Goal: Information Seeking & Learning: Learn about a topic

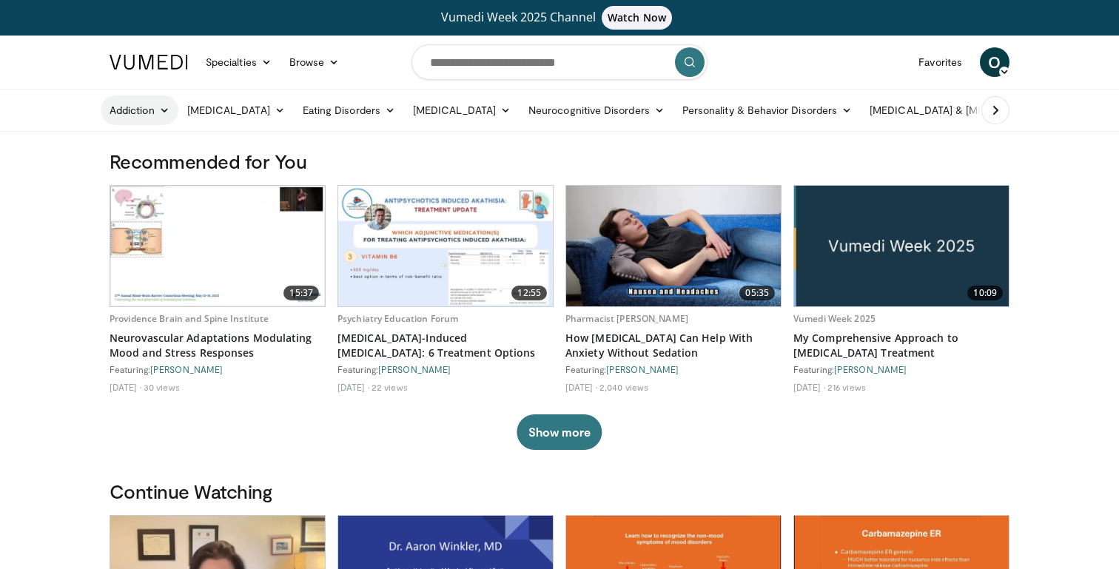
click at [164, 111] on icon at bounding box center [164, 110] width 10 height 10
click at [152, 109] on link "Addiction" at bounding box center [140, 110] width 78 height 30
click at [994, 112] on icon at bounding box center [995, 110] width 15 height 15
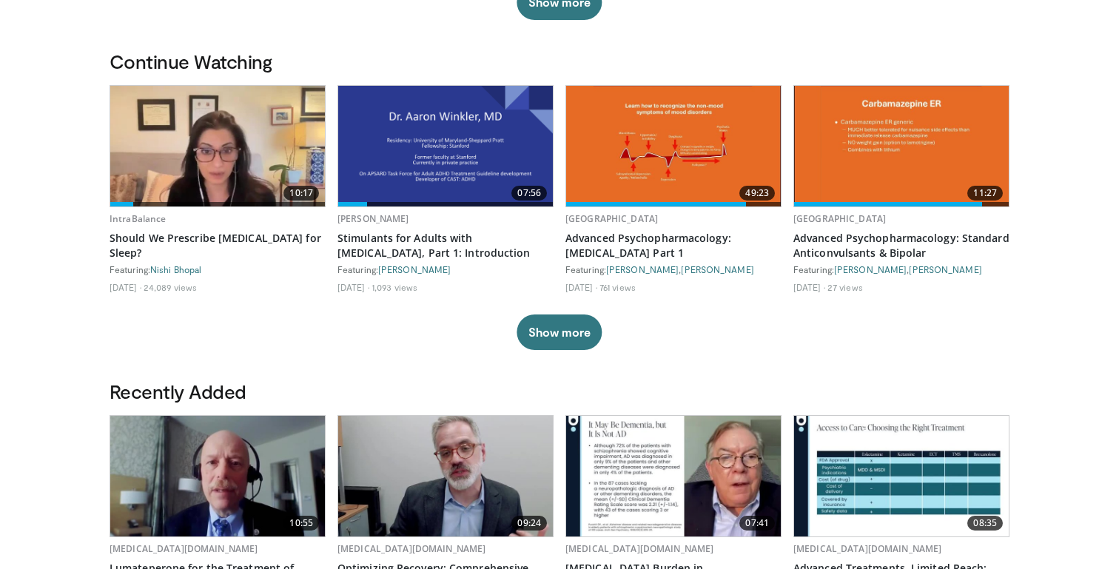
scroll to position [438, 0]
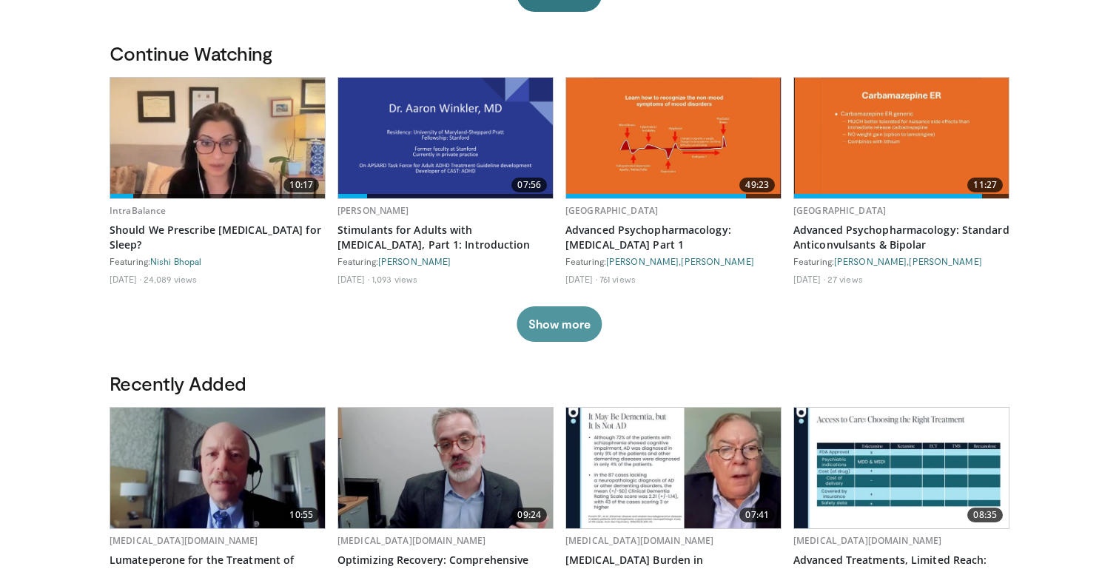
click at [573, 321] on button "Show more" at bounding box center [558, 324] width 85 height 36
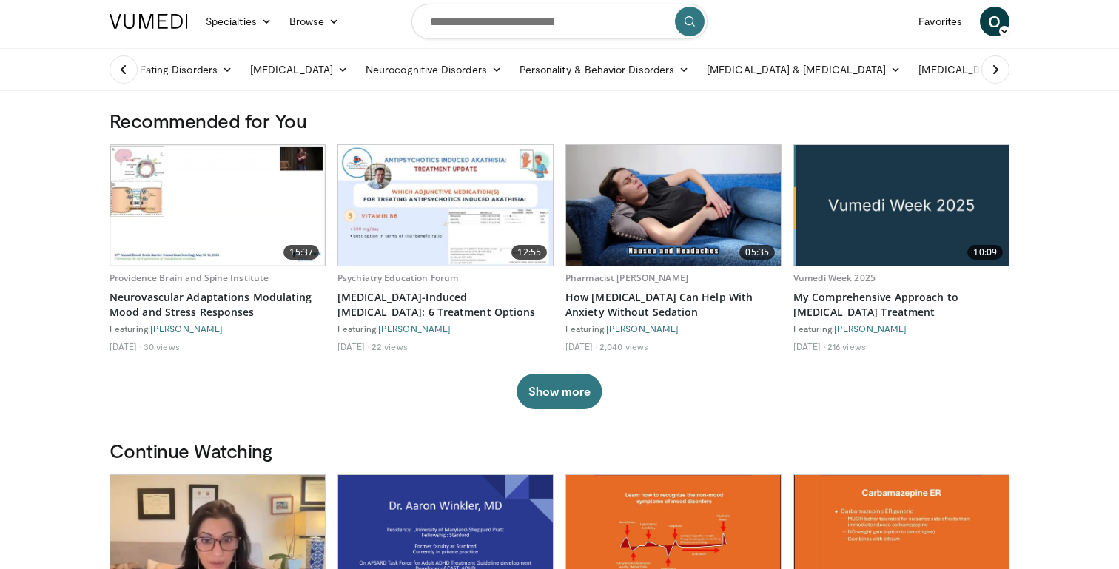
scroll to position [0, 0]
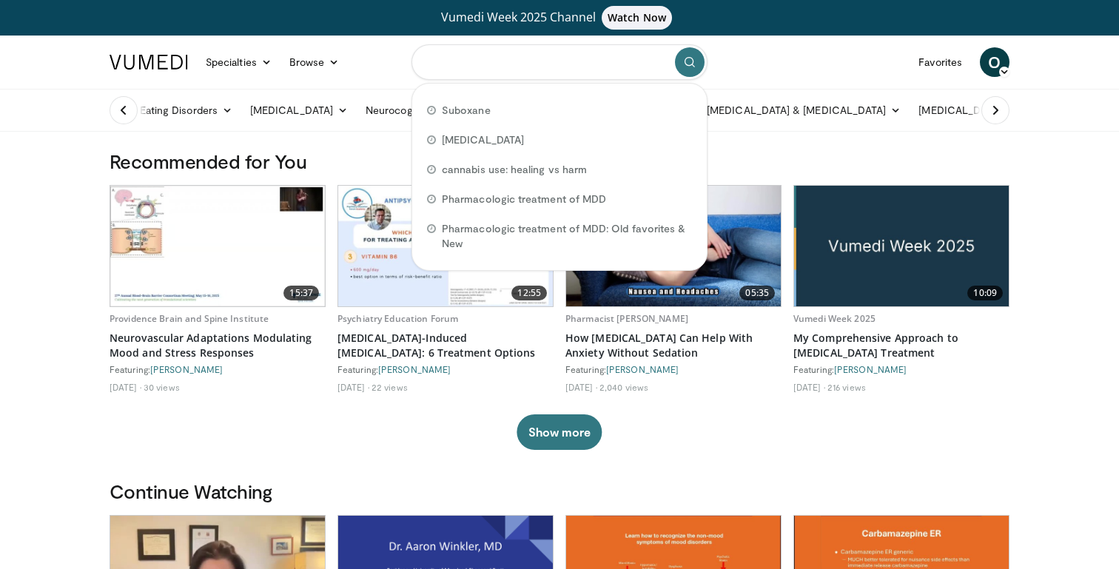
click at [454, 75] on input "Search topics, interventions" at bounding box center [559, 62] width 296 height 36
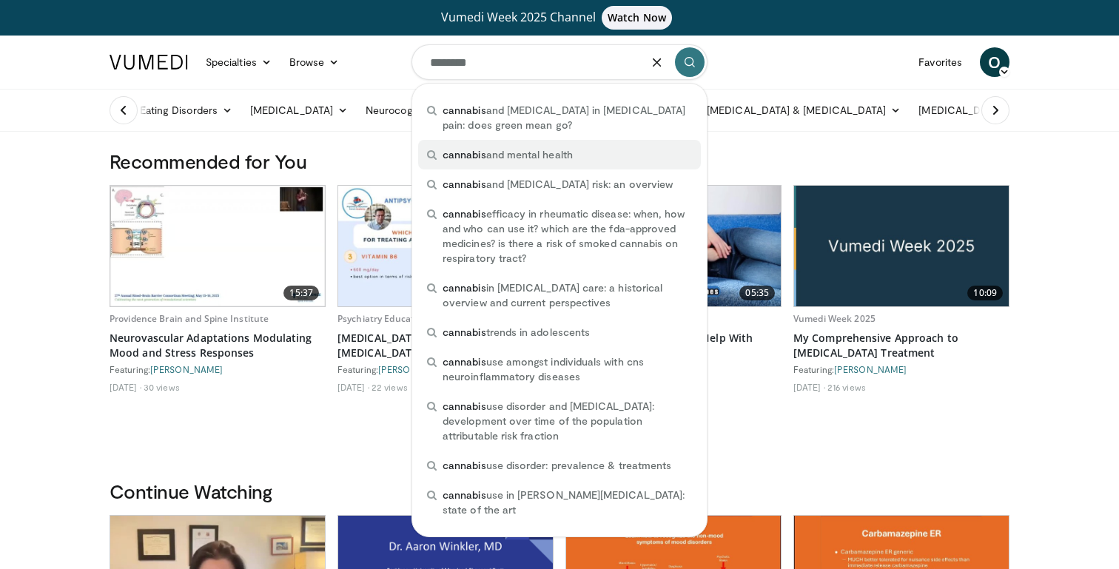
click at [528, 165] on div "cannabis and mental health" at bounding box center [559, 155] width 283 height 30
type input "**********"
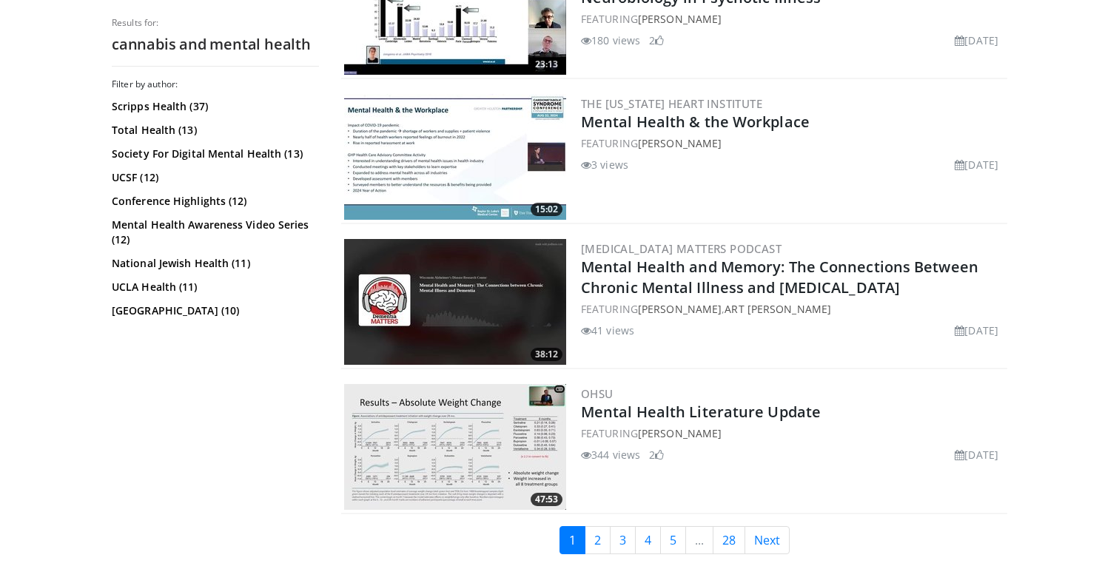
scroll to position [3353, 0]
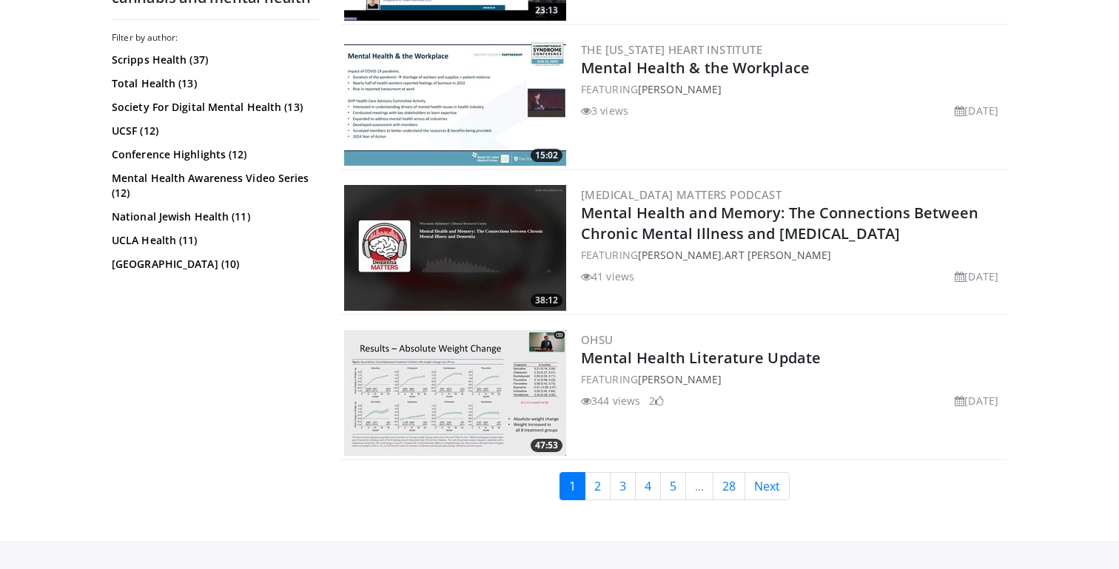
click at [598, 487] on link "2" at bounding box center [597, 486] width 26 height 28
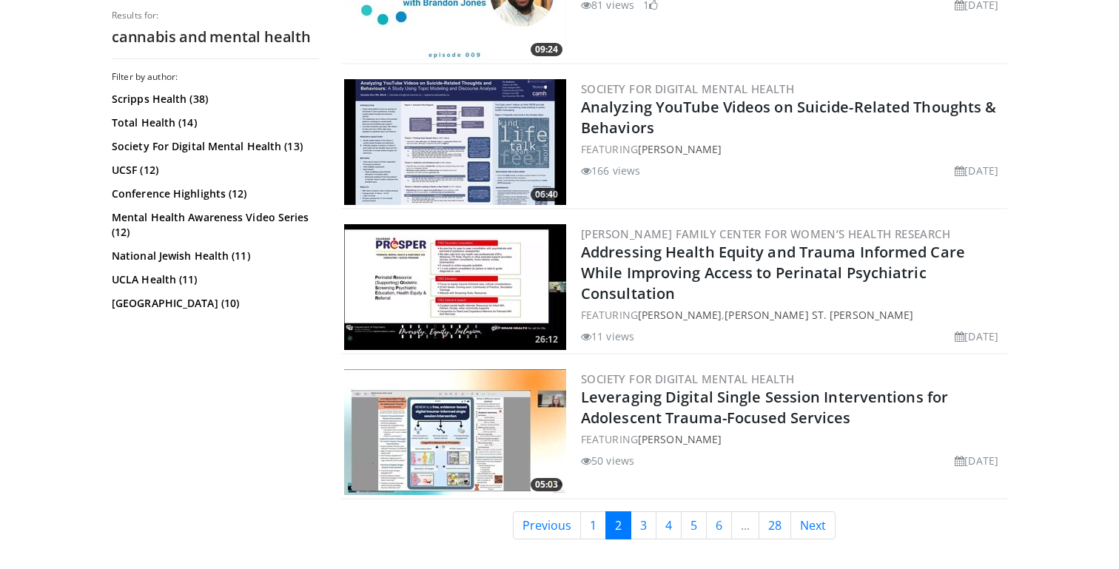
scroll to position [3331, 0]
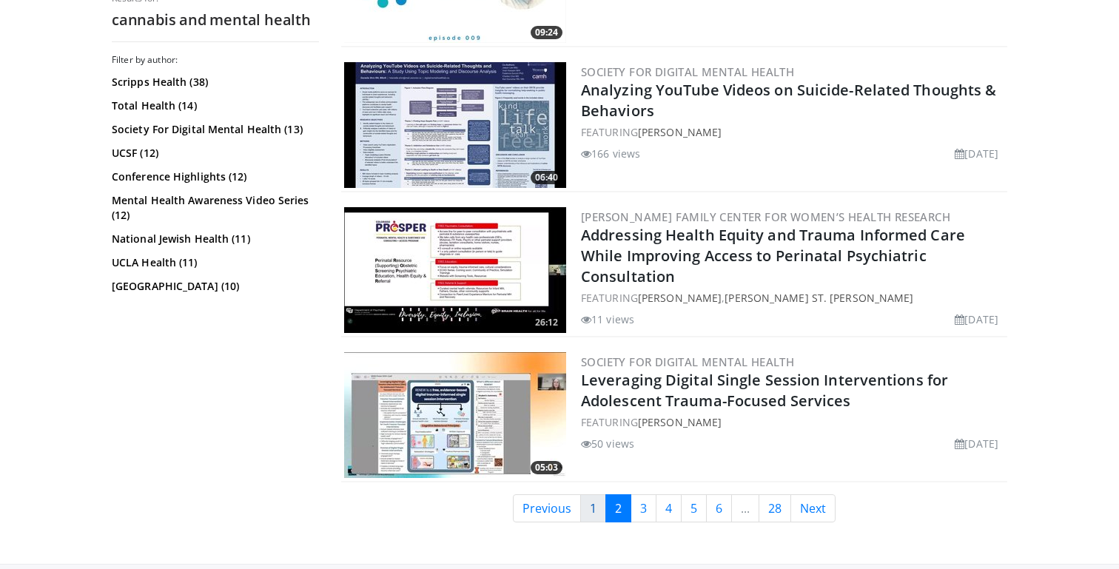
click at [590, 516] on link "1" at bounding box center [593, 508] width 26 height 28
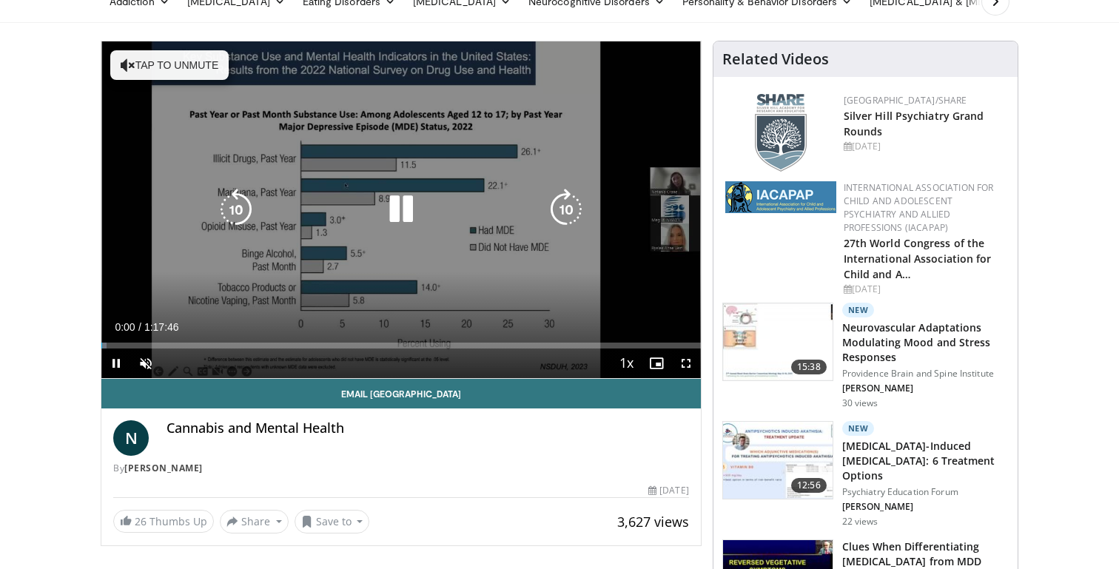
scroll to position [112, 0]
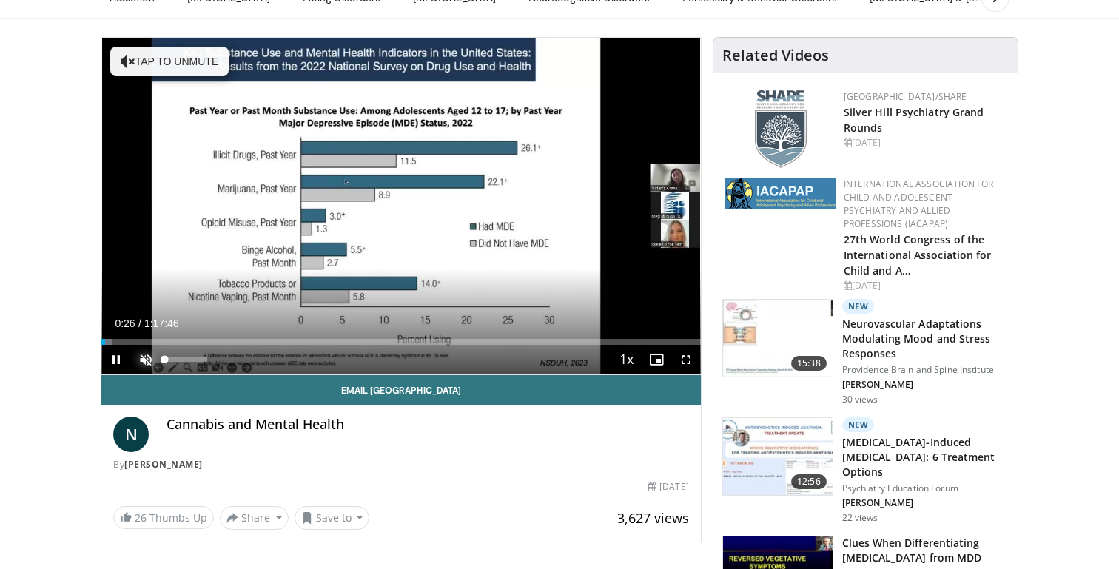
click at [151, 364] on span "Video Player" at bounding box center [146, 360] width 30 height 30
click at [121, 362] on span "Video Player" at bounding box center [116, 360] width 30 height 30
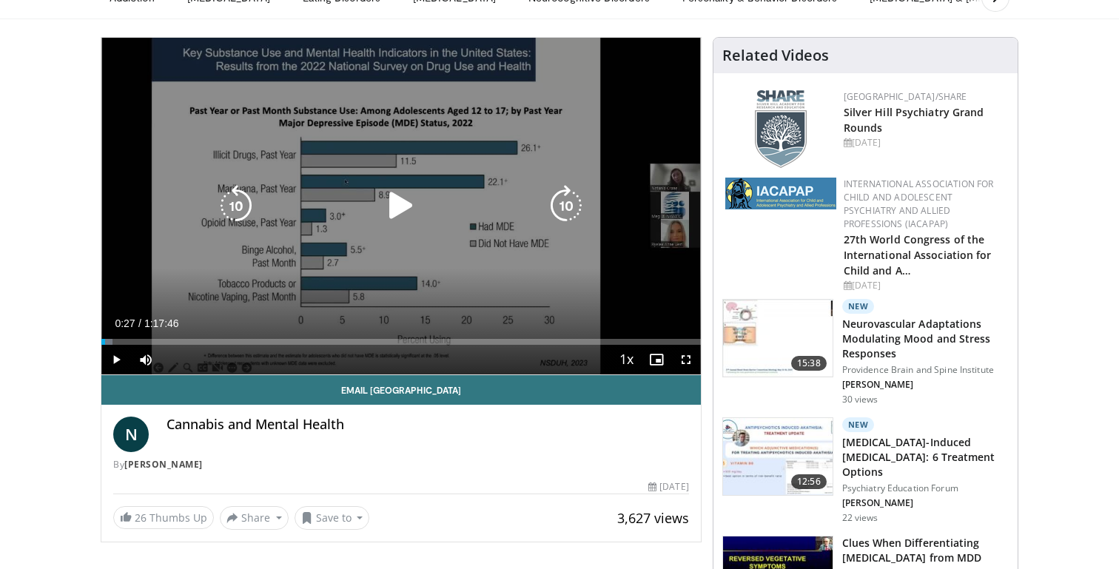
click at [388, 223] on icon "Video Player" at bounding box center [400, 205] width 41 height 41
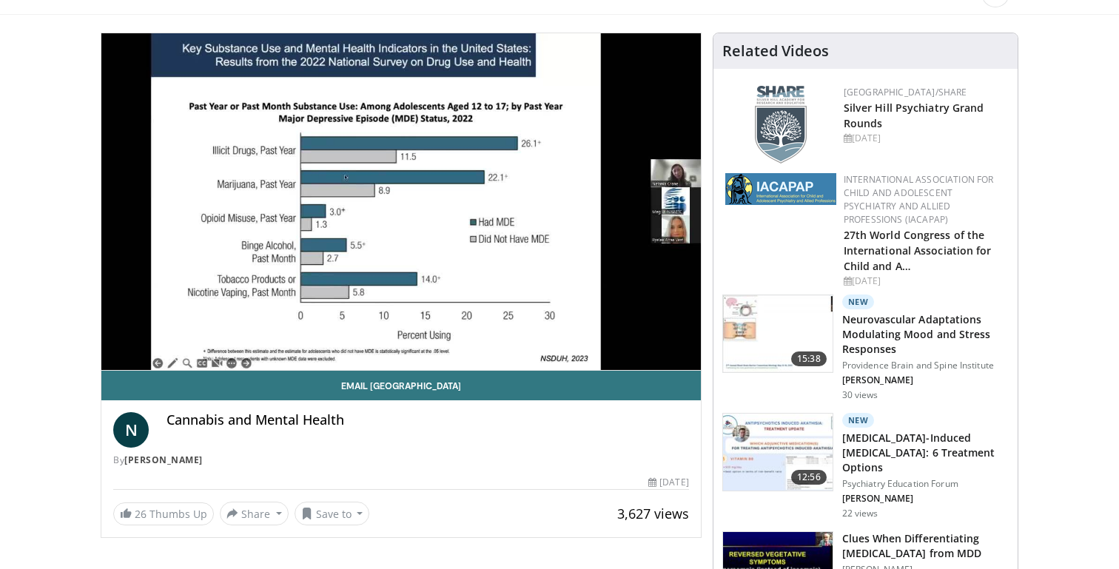
scroll to position [0, 0]
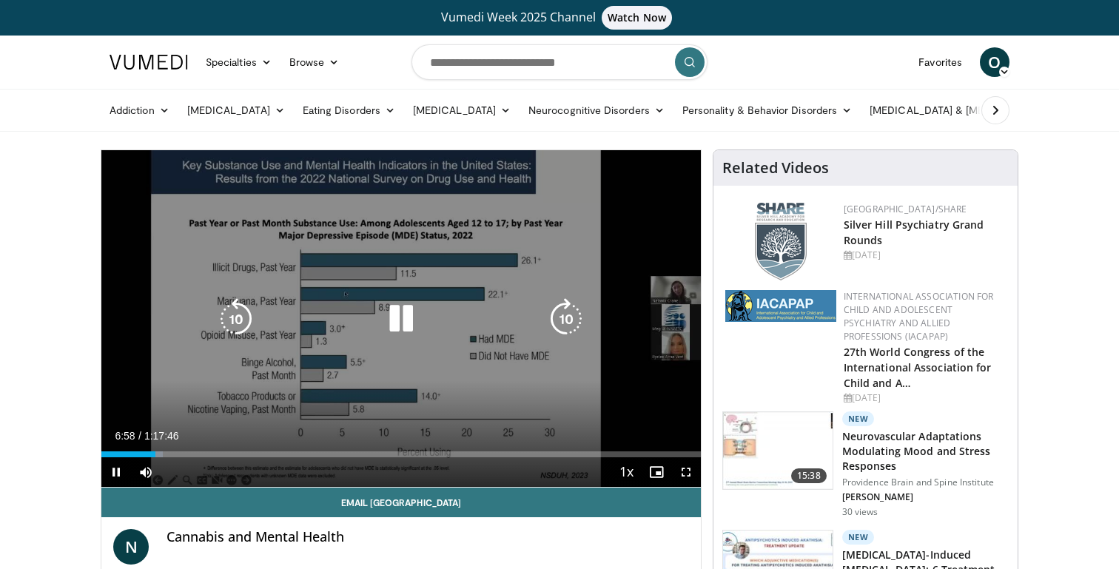
click at [434, 286] on div "10 seconds Tap to unmute" at bounding box center [400, 318] width 599 height 337
click at [428, 294] on div "10 seconds Tap to unmute" at bounding box center [400, 318] width 599 height 337
click at [388, 314] on icon "Video Player" at bounding box center [400, 318] width 41 height 41
click at [378, 318] on div "Video Player" at bounding box center [401, 319] width 360 height 30
click at [399, 323] on icon "Video Player" at bounding box center [400, 318] width 41 height 41
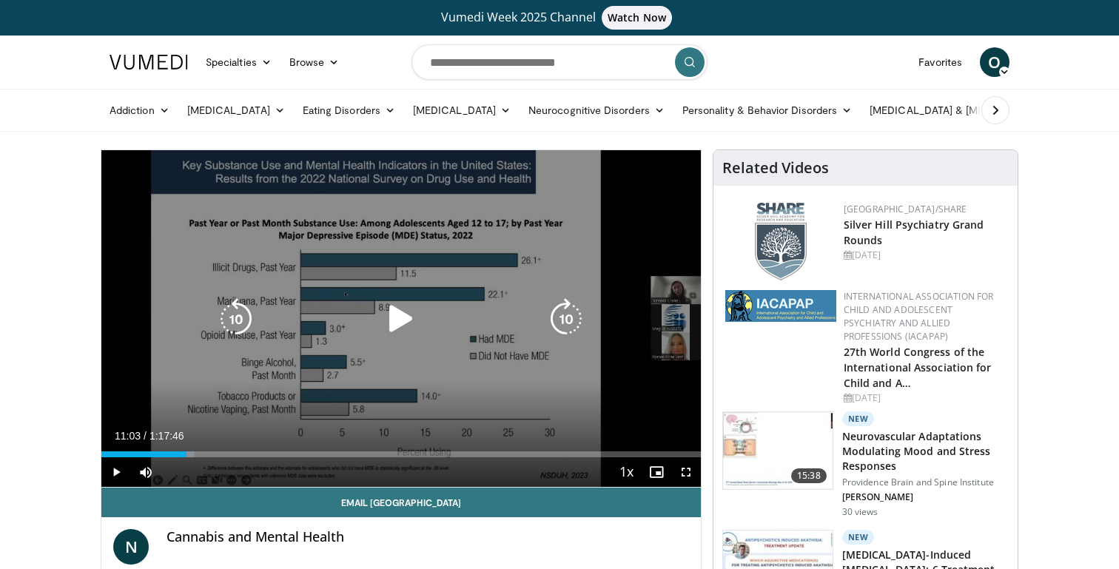
click at [389, 328] on icon "Video Player" at bounding box center [400, 318] width 41 height 41
drag, startPoint x: 271, startPoint y: 459, endPoint x: 205, endPoint y: 455, distance: 65.9
click at [204, 457] on div "Current Time 23:25 / Duration 1:17:46 Pause Skip Backward Skip Forward Mute 0% …" at bounding box center [400, 472] width 599 height 30
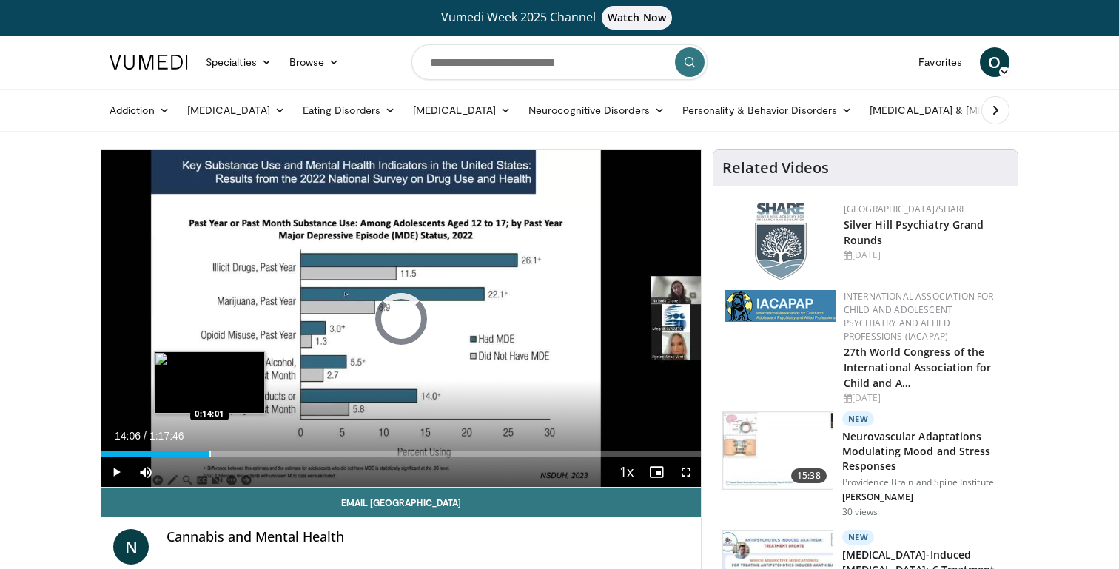
drag, startPoint x: 267, startPoint y: 454, endPoint x: 209, endPoint y: 452, distance: 57.8
click at [209, 452] on div "Progress Bar" at bounding box center [209, 454] width 1 height 6
click at [213, 451] on div "Loaded : 18.88% 0:14:29 0:14:29" at bounding box center [400, 450] width 599 height 14
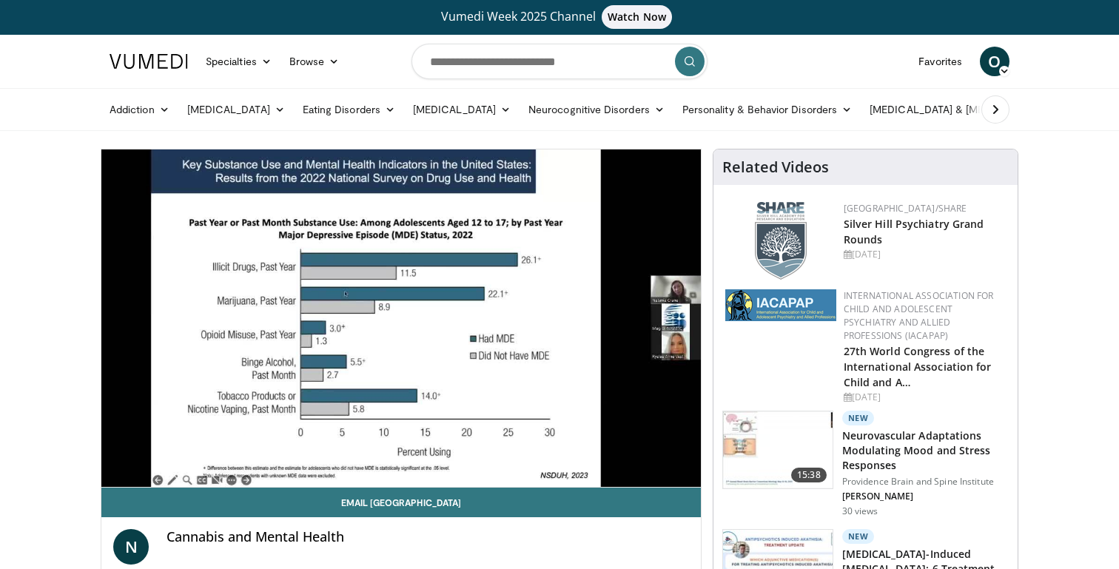
scroll to position [7, 0]
